Goal: Task Accomplishment & Management: Use online tool/utility

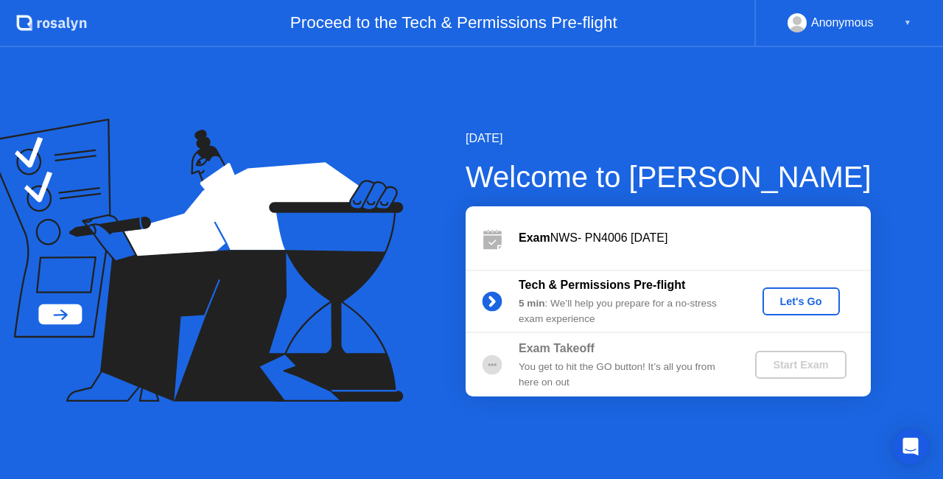
click at [831, 311] on button "Let's Go" at bounding box center [801, 301] width 77 height 28
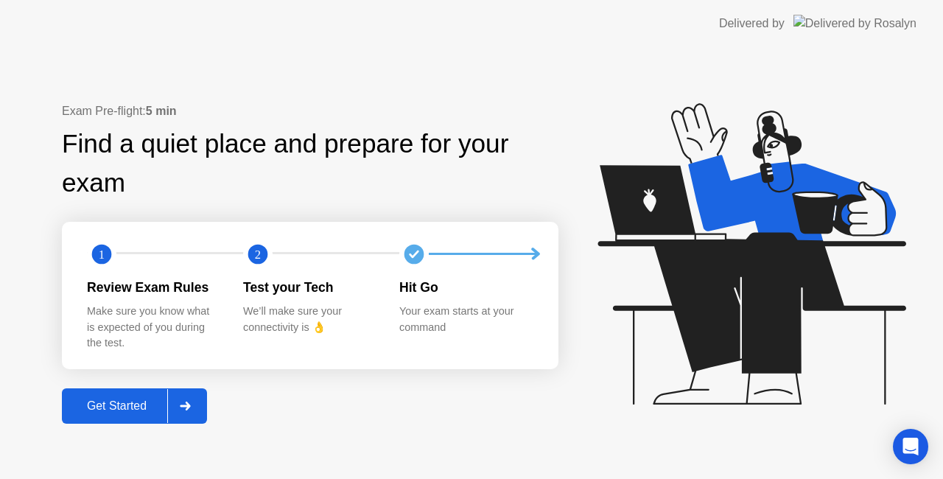
click at [128, 410] on div "Get Started" at bounding box center [116, 405] width 101 height 13
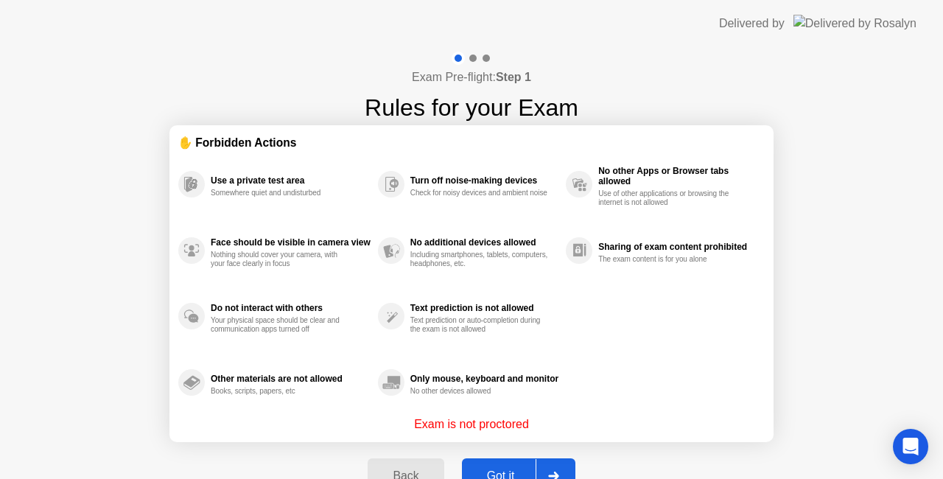
click at [519, 472] on div "Got it" at bounding box center [500, 475] width 69 height 13
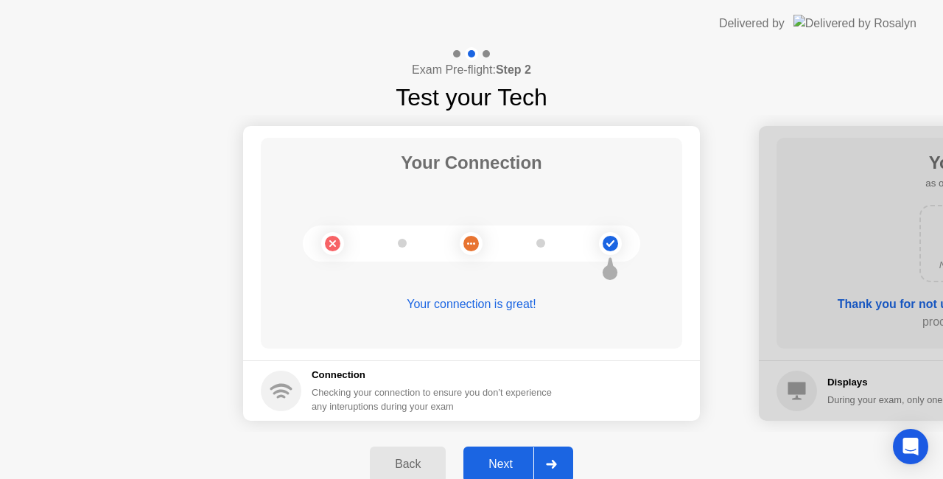
click at [549, 469] on div at bounding box center [550, 464] width 35 height 34
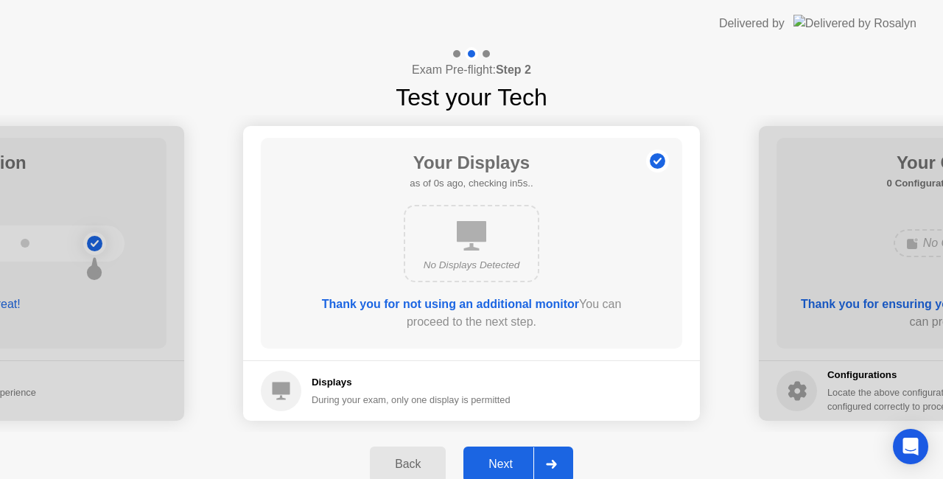
click at [548, 461] on icon at bounding box center [551, 464] width 11 height 9
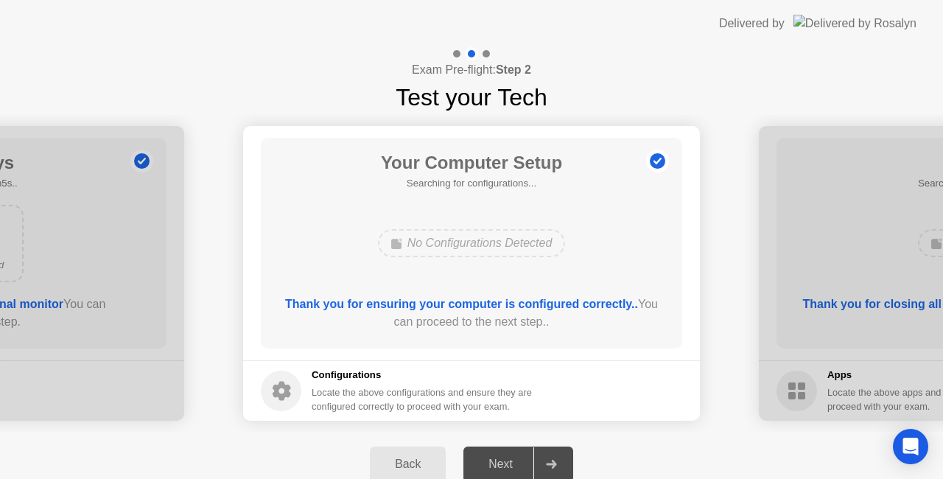
click at [553, 464] on icon at bounding box center [551, 464] width 10 height 9
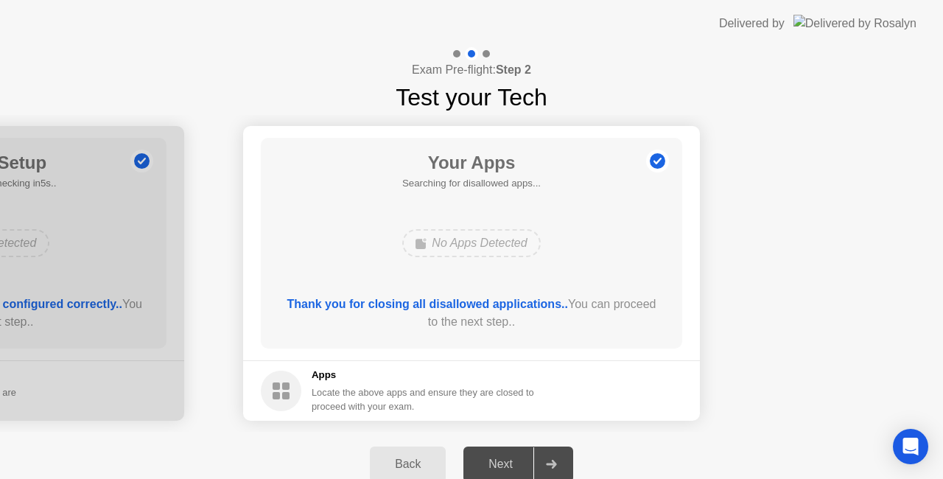
click at [556, 461] on icon at bounding box center [551, 464] width 11 height 9
click at [519, 464] on div "Next" at bounding box center [501, 464] width 66 height 13
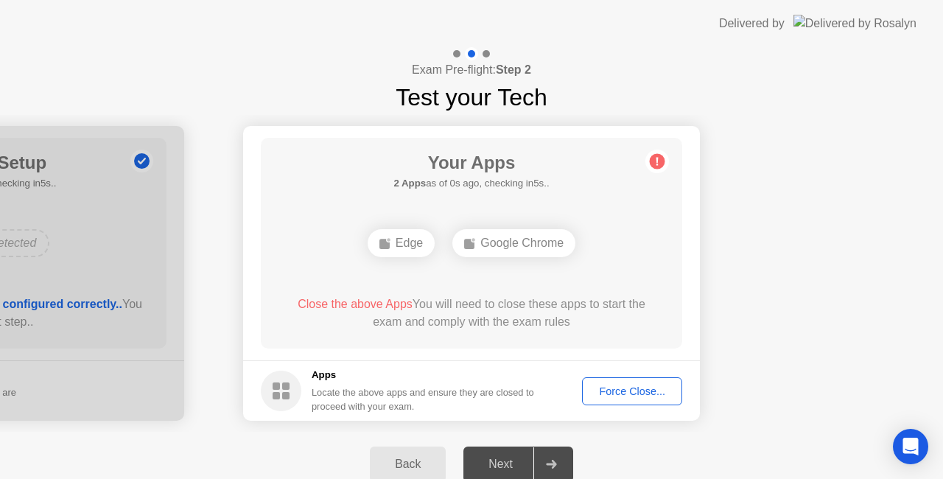
click at [640, 392] on div "Force Close..." at bounding box center [632, 391] width 90 height 12
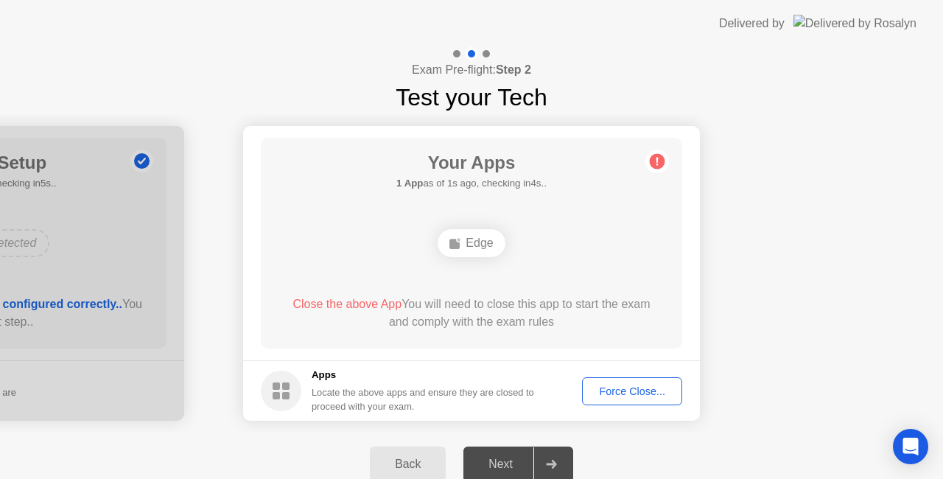
click at [641, 397] on div "Force Close..." at bounding box center [632, 391] width 90 height 12
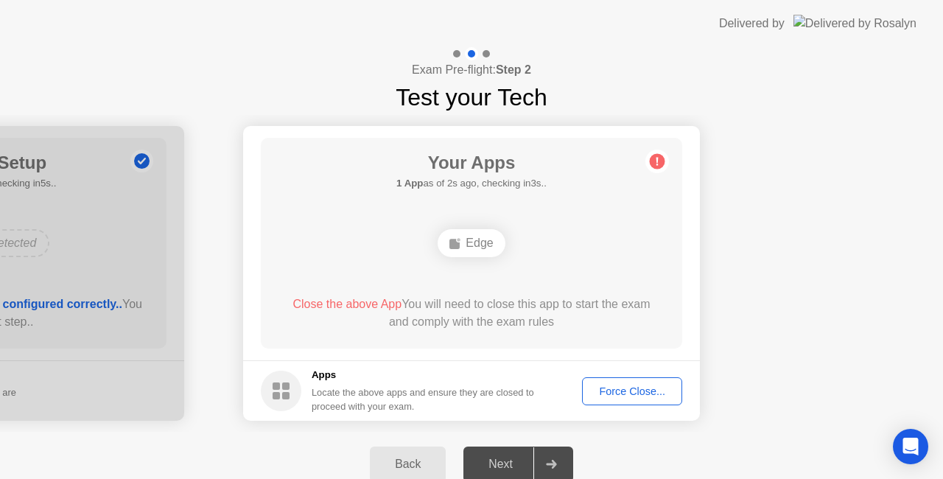
click at [489, 246] on div "Edge" at bounding box center [471, 243] width 67 height 28
click at [654, 394] on div "Force Close..." at bounding box center [632, 391] width 90 height 12
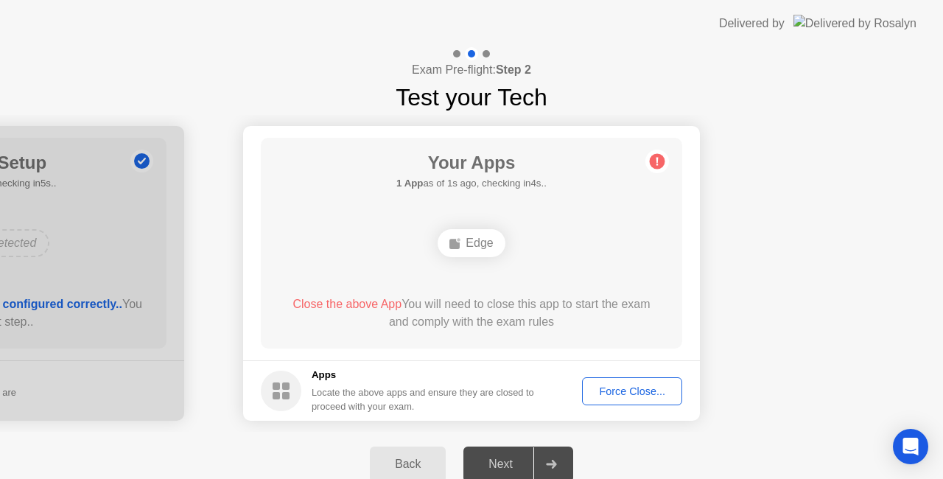
click at [548, 466] on icon at bounding box center [551, 464] width 11 height 9
click at [648, 385] on div "Force Close..." at bounding box center [632, 391] width 90 height 12
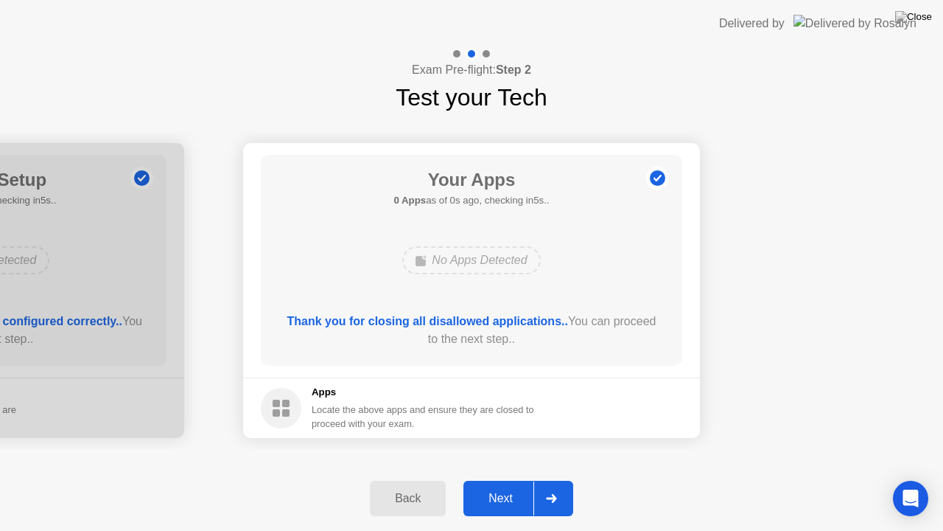
click at [521, 472] on div "Back Next" at bounding box center [471, 498] width 943 height 65
click at [516, 478] on div "Next" at bounding box center [501, 497] width 66 height 13
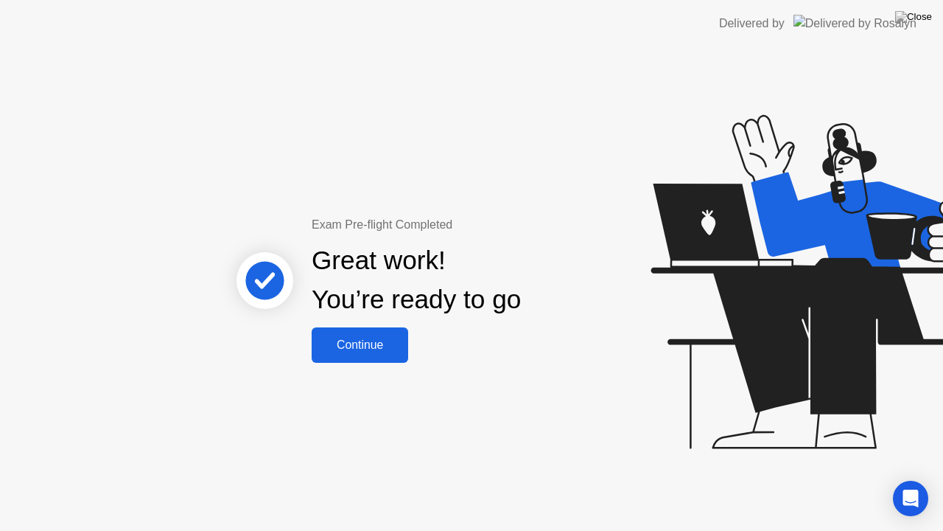
click at [371, 327] on button "Continue" at bounding box center [360, 344] width 97 height 35
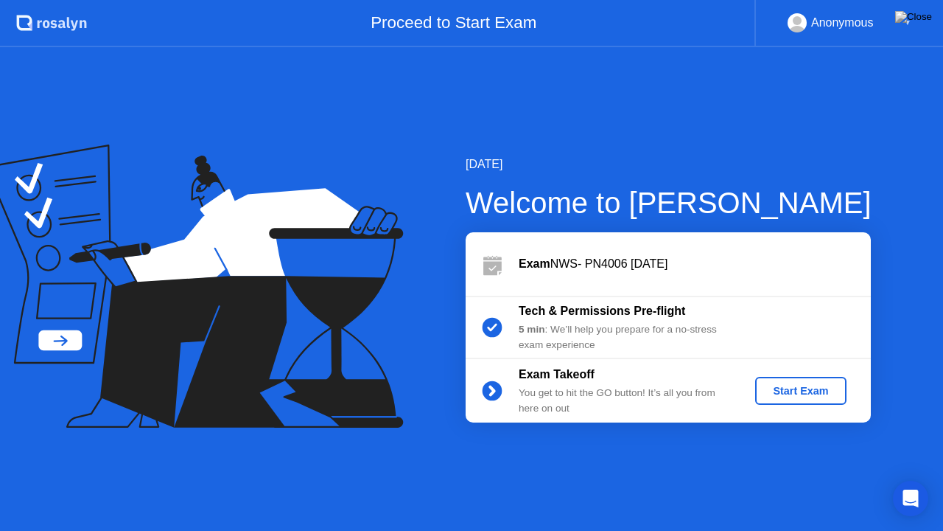
click at [768, 382] on button "Start Exam" at bounding box center [800, 391] width 91 height 28
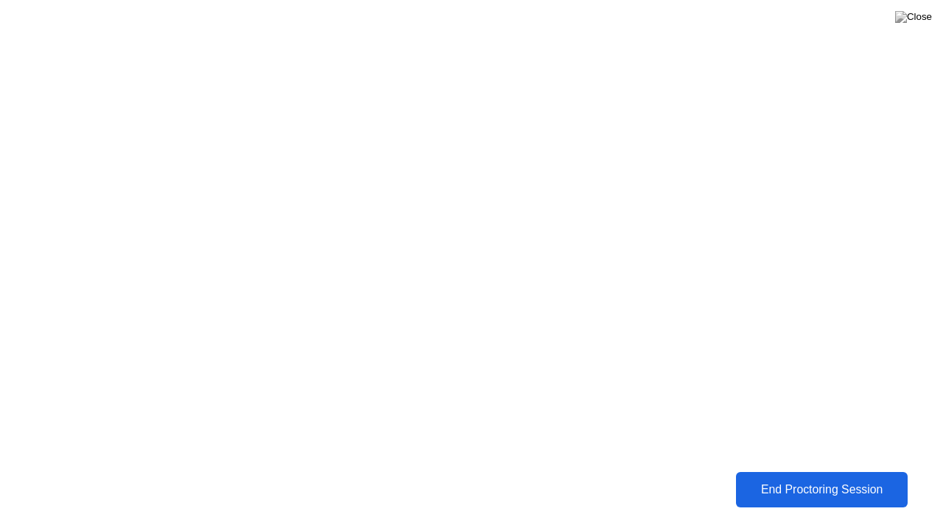
click at [862, 478] on div "End Proctoring Session" at bounding box center [822, 489] width 163 height 13
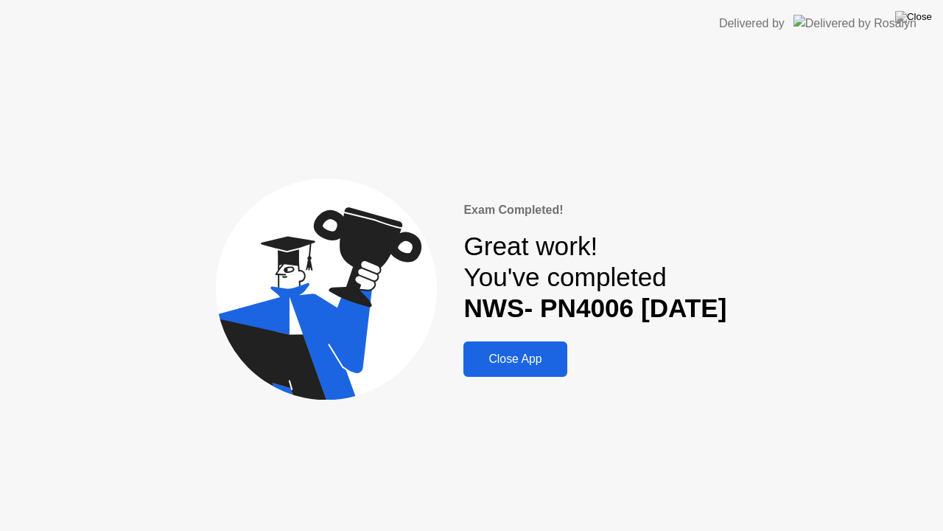
click at [517, 374] on button "Close App" at bounding box center [514, 358] width 103 height 35
